Goal: Navigation & Orientation: Find specific page/section

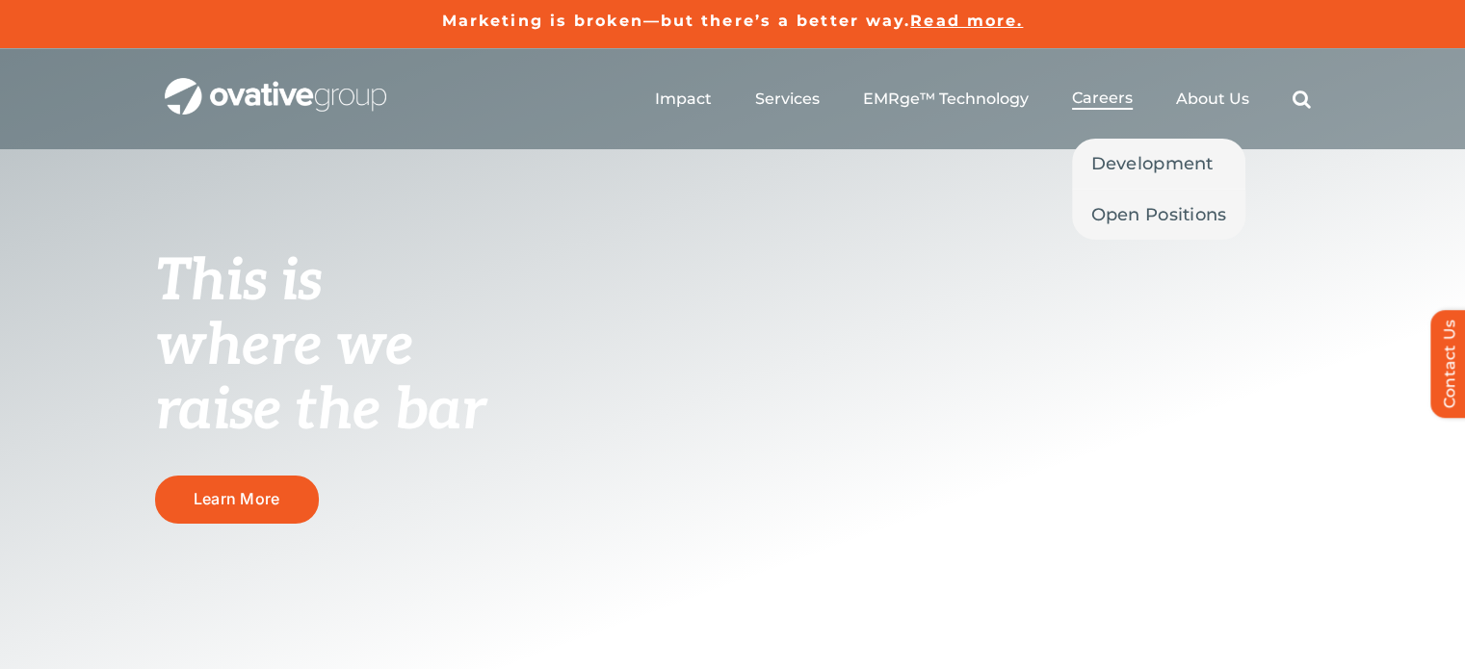
click at [1118, 104] on span "Careers" at bounding box center [1102, 98] width 61 height 19
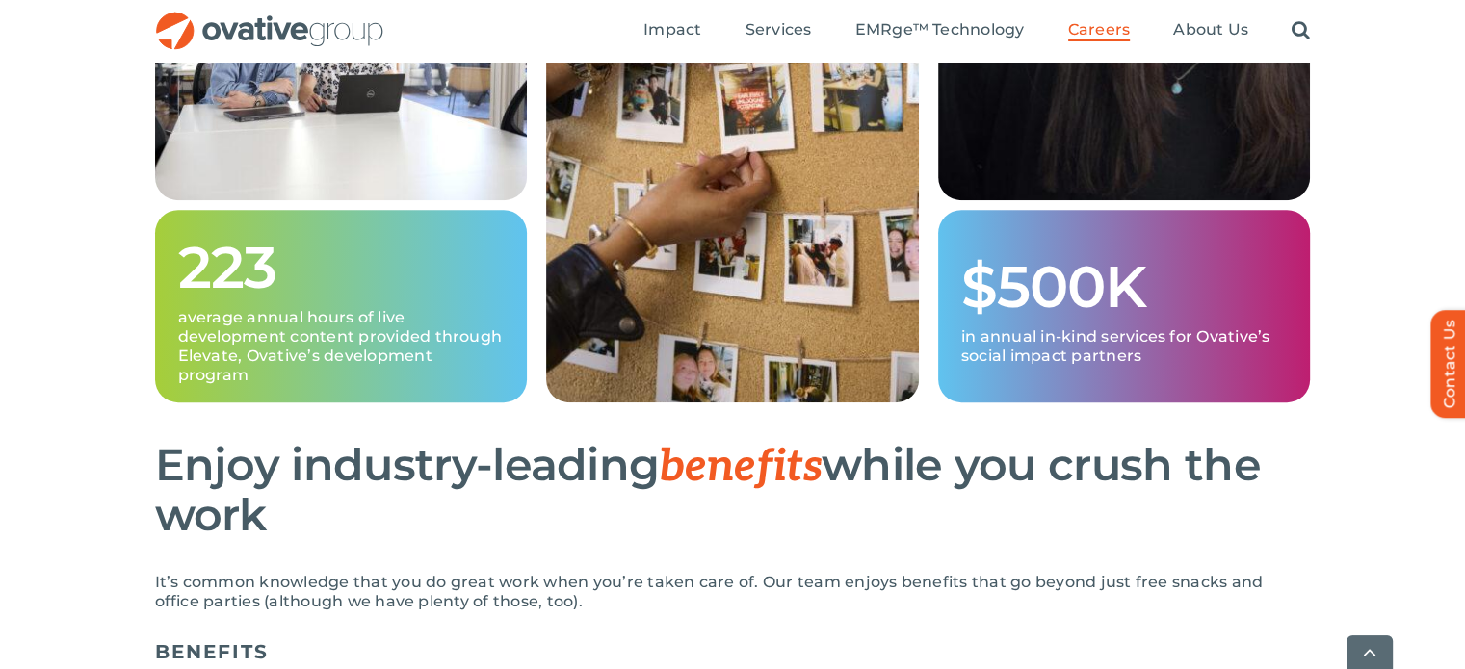
scroll to position [1013, 0]
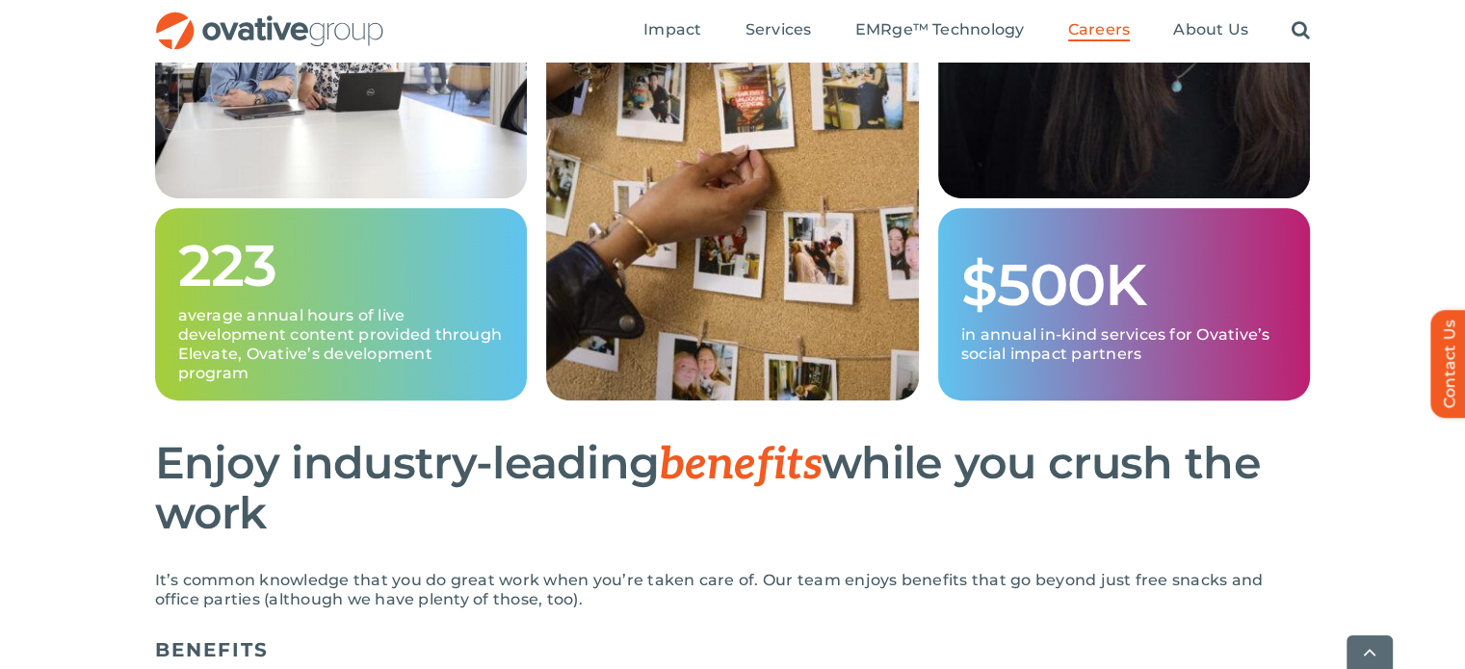
click at [1379, 88] on div "515 curious, bold, resilient, bright change-makers 84.5% team retention rate 22…" at bounding box center [732, 44] width 1465 height 770
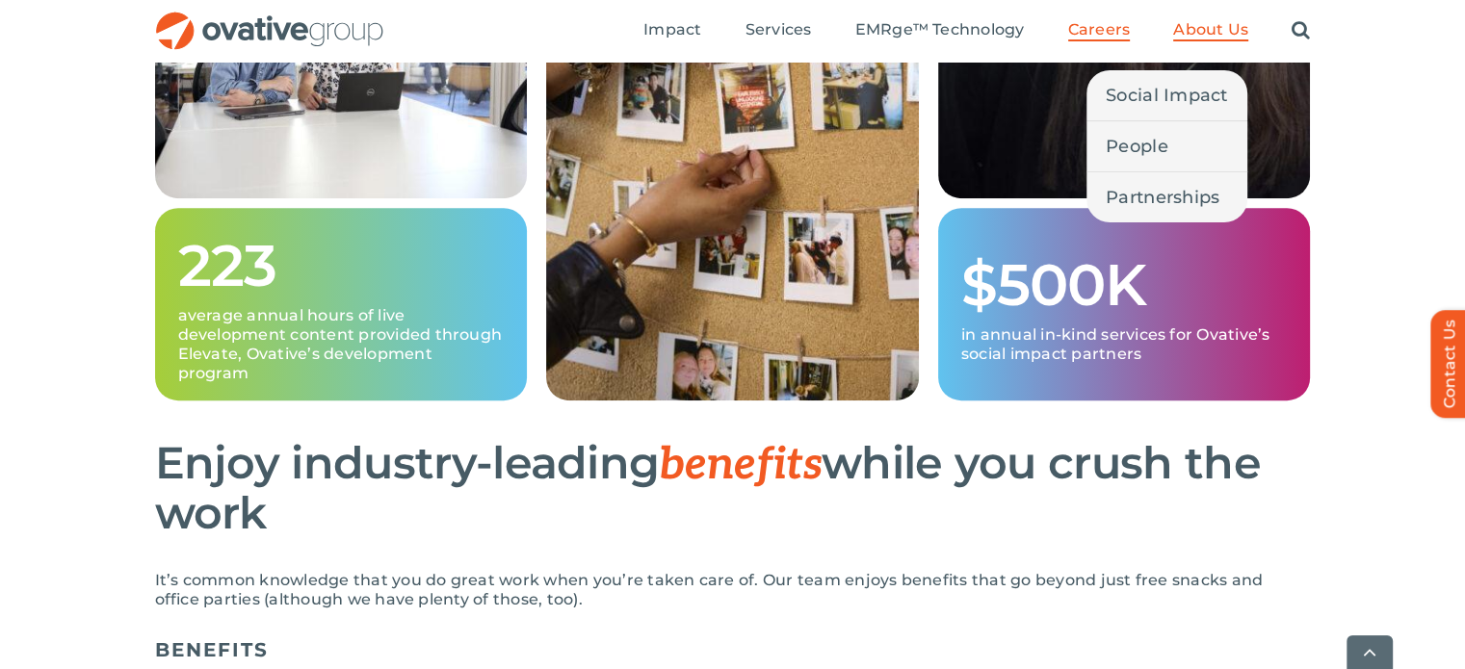
click at [1214, 39] on link "About Us" at bounding box center [1210, 30] width 75 height 21
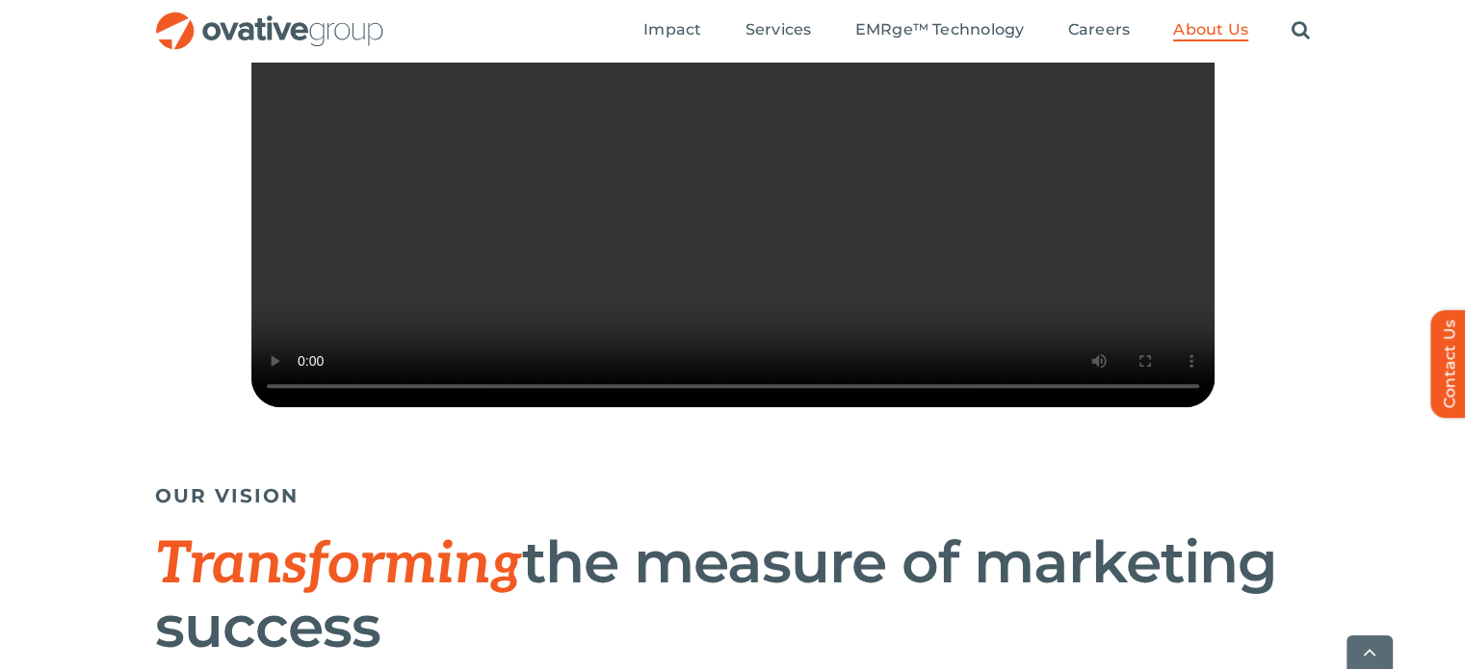
scroll to position [631, 0]
